Goal: Check status: Check status

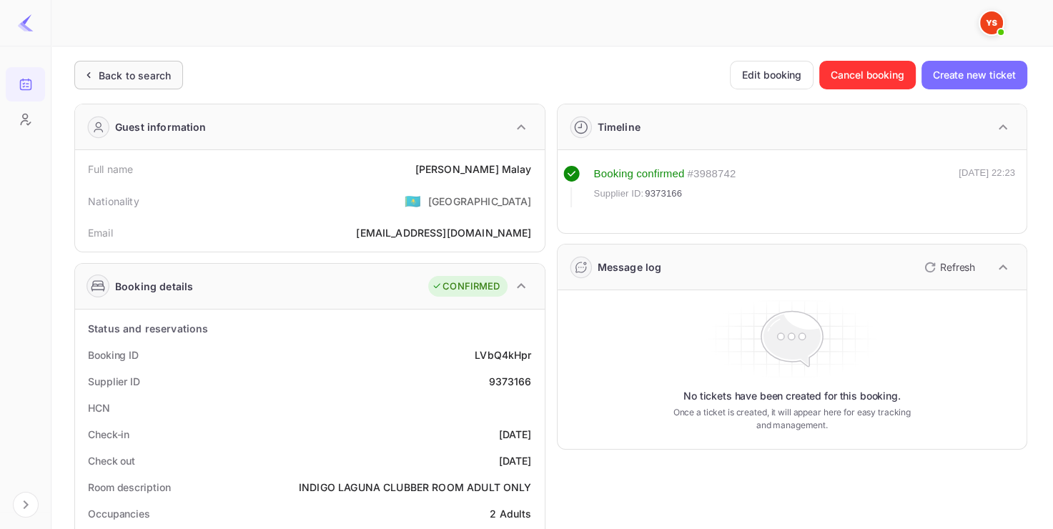
click at [162, 87] on div "Back to search" at bounding box center [128, 75] width 109 height 29
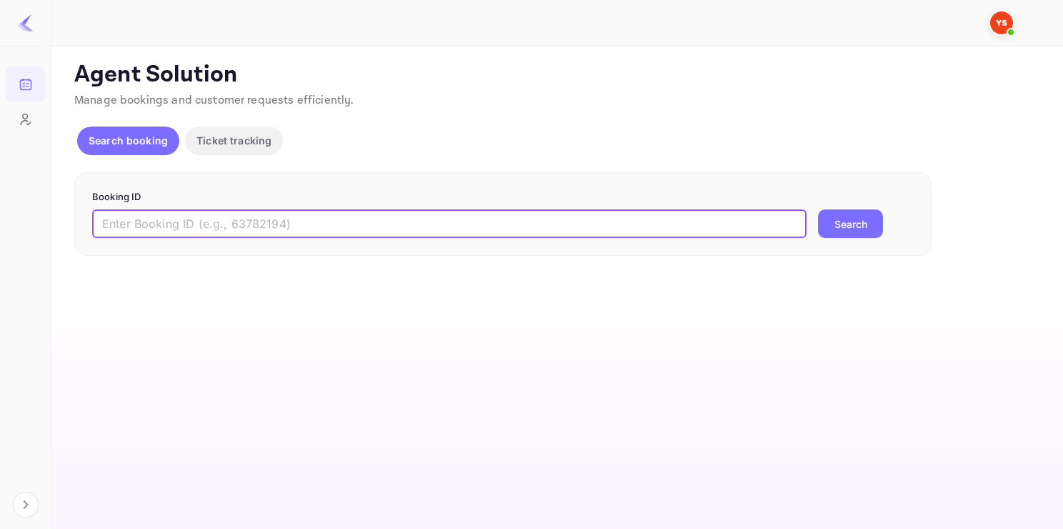
click at [257, 232] on input "text" at bounding box center [449, 223] width 715 height 29
paste input "8588936"
type input "8588936"
click at [818, 209] on button "Search" at bounding box center [850, 223] width 65 height 29
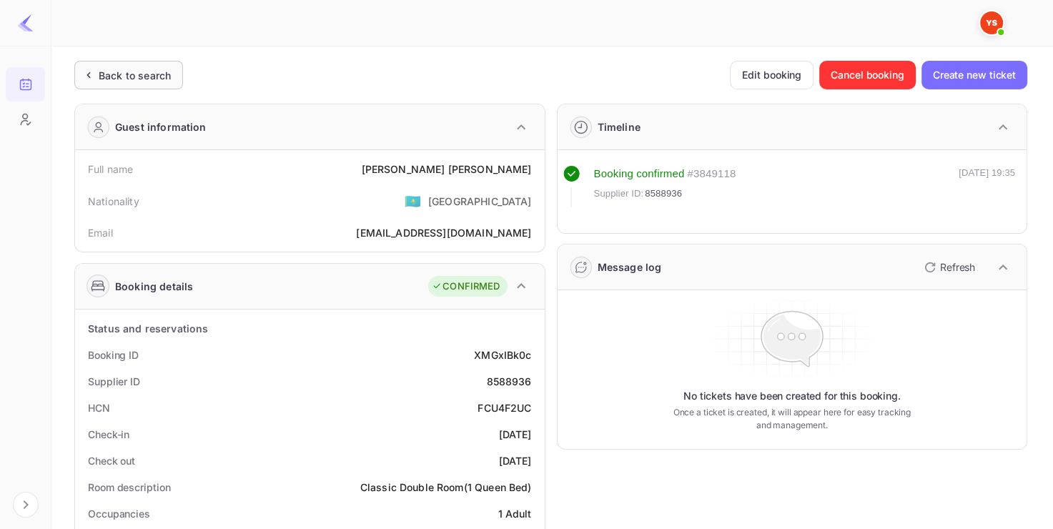
click at [171, 75] on div "Back to search" at bounding box center [128, 75] width 109 height 29
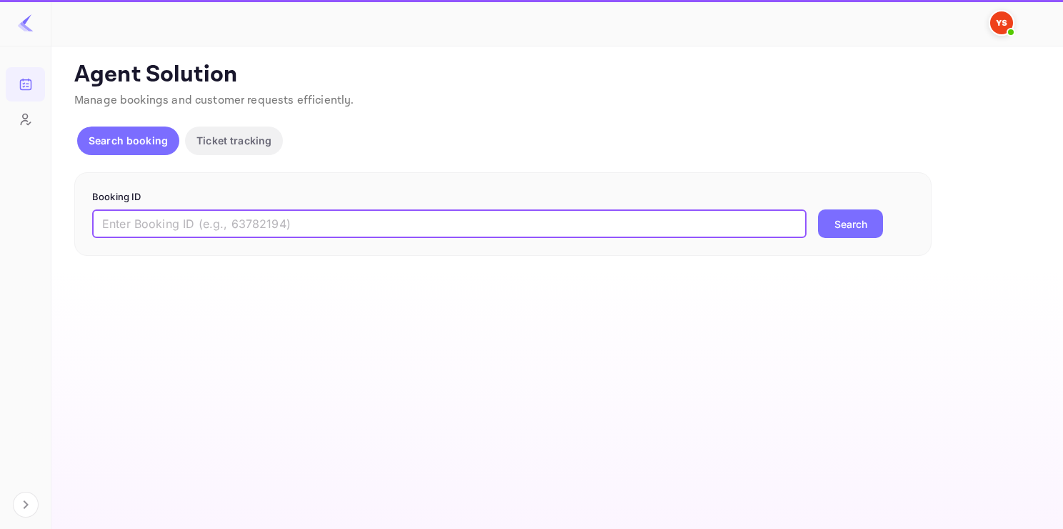
click at [215, 234] on input "text" at bounding box center [449, 223] width 715 height 29
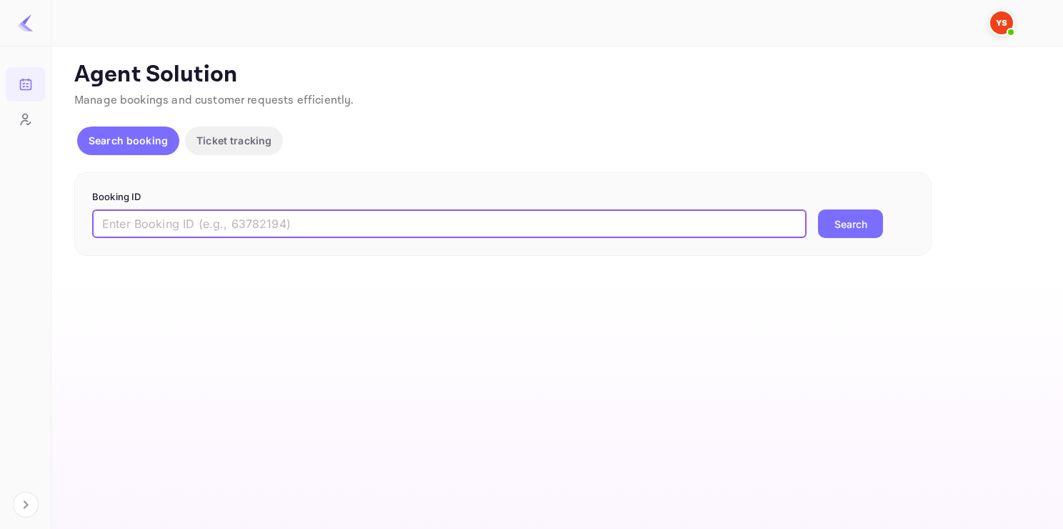
paste input "9507730"
type input "9507730"
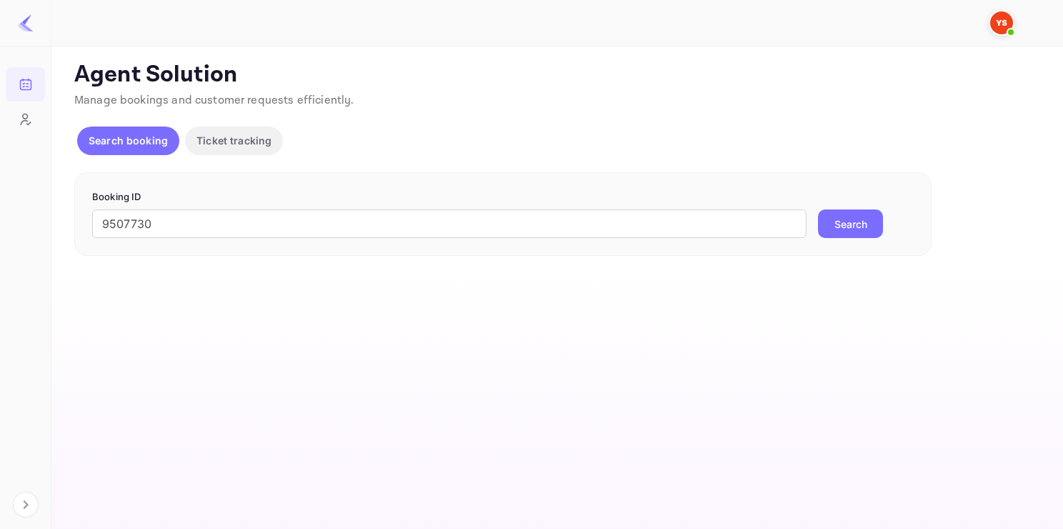
click at [850, 227] on button "Search" at bounding box center [850, 223] width 65 height 29
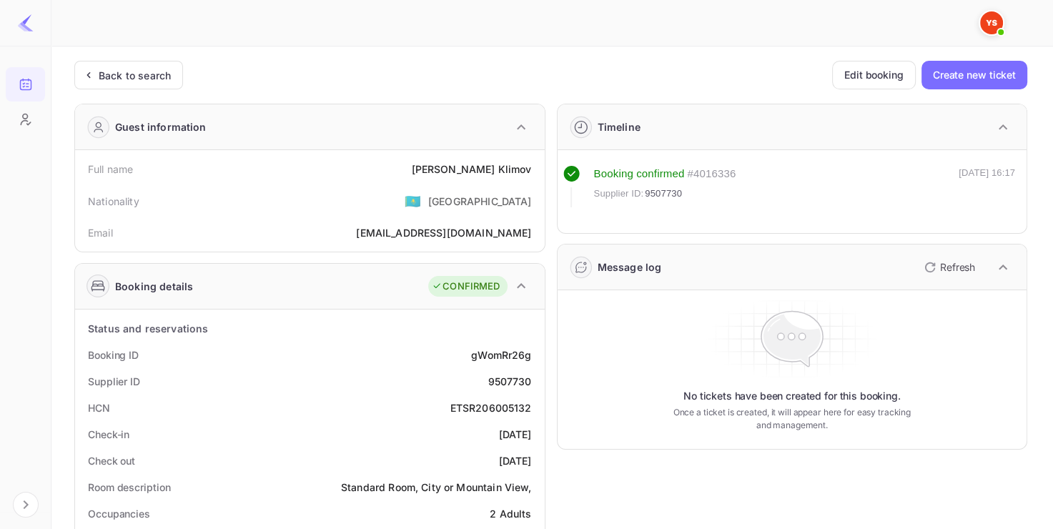
click at [503, 374] on div "9507730" at bounding box center [509, 381] width 44 height 15
copy div "9507730"
drag, startPoint x: 449, startPoint y: 165, endPoint x: 532, endPoint y: 169, distance: 82.3
click at [532, 169] on div "Full name [PERSON_NAME]" at bounding box center [310, 169] width 458 height 26
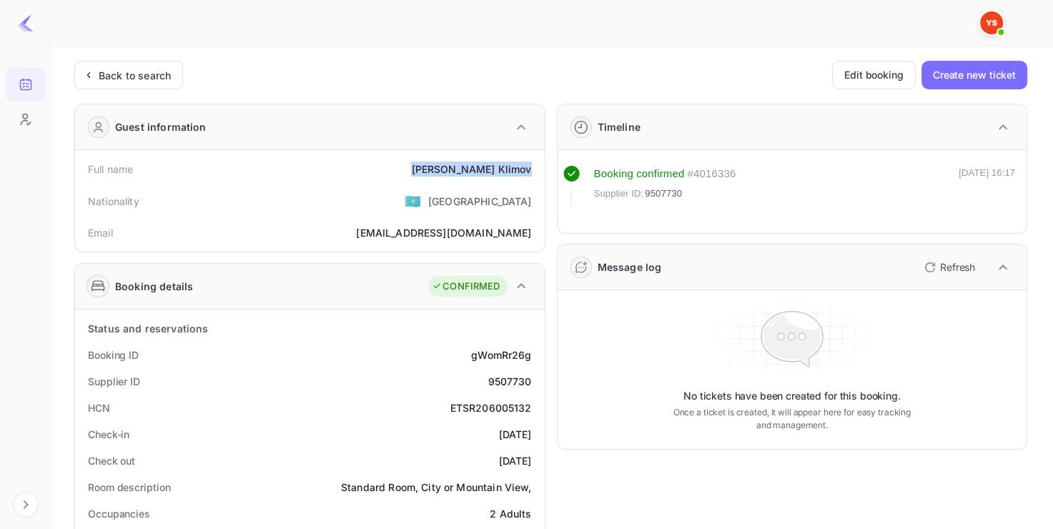
copy div "[PERSON_NAME]"
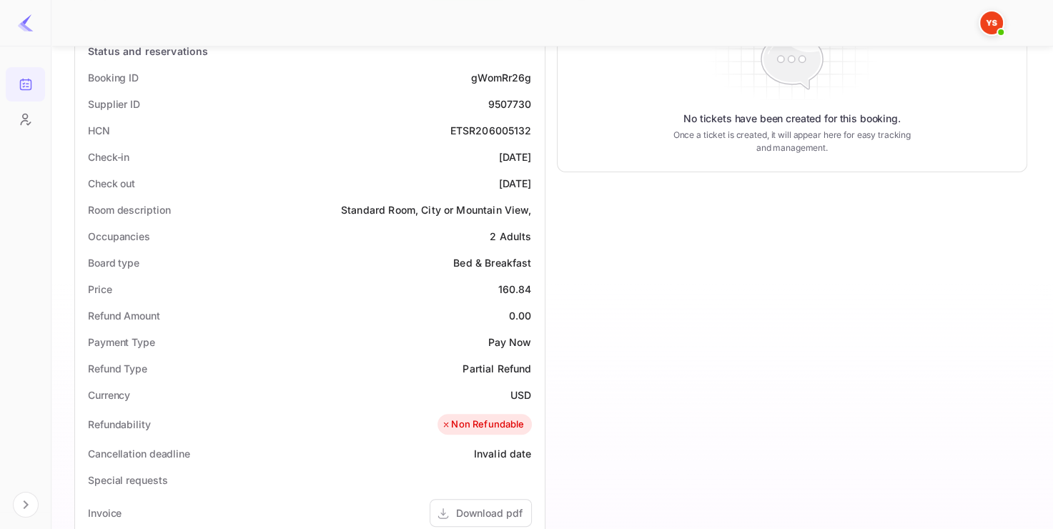
scroll to position [302, 0]
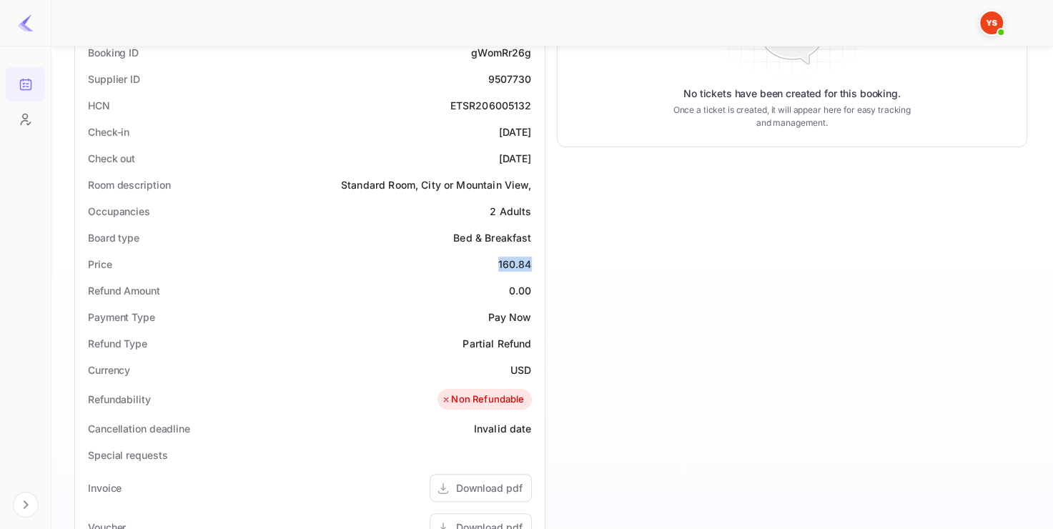
drag, startPoint x: 491, startPoint y: 259, endPoint x: 532, endPoint y: 263, distance: 40.9
click at [532, 263] on div "Price 160.84" at bounding box center [310, 264] width 458 height 26
copy div "160.84"
